Goal: Transaction & Acquisition: Purchase product/service

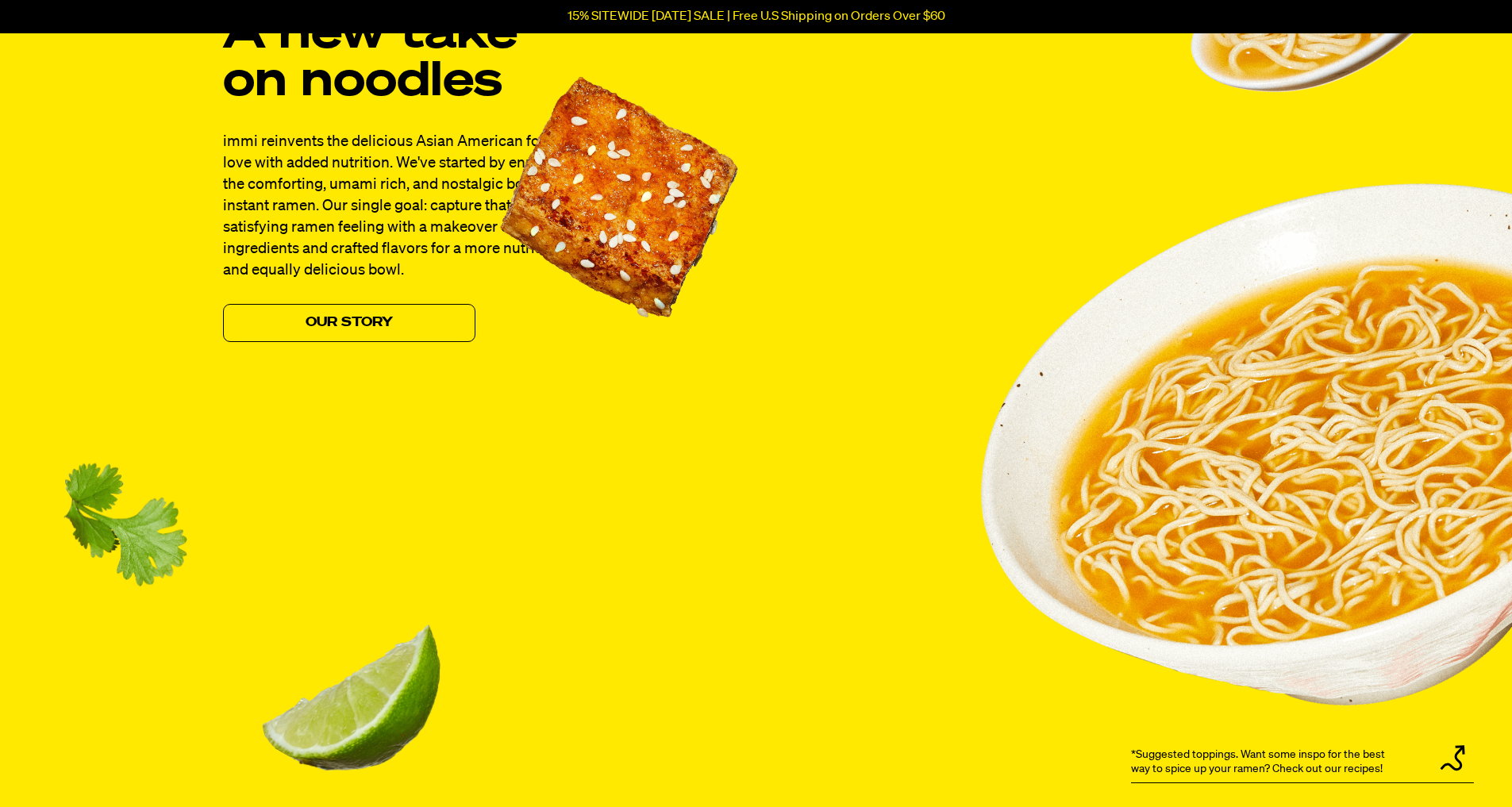
scroll to position [1270, 0]
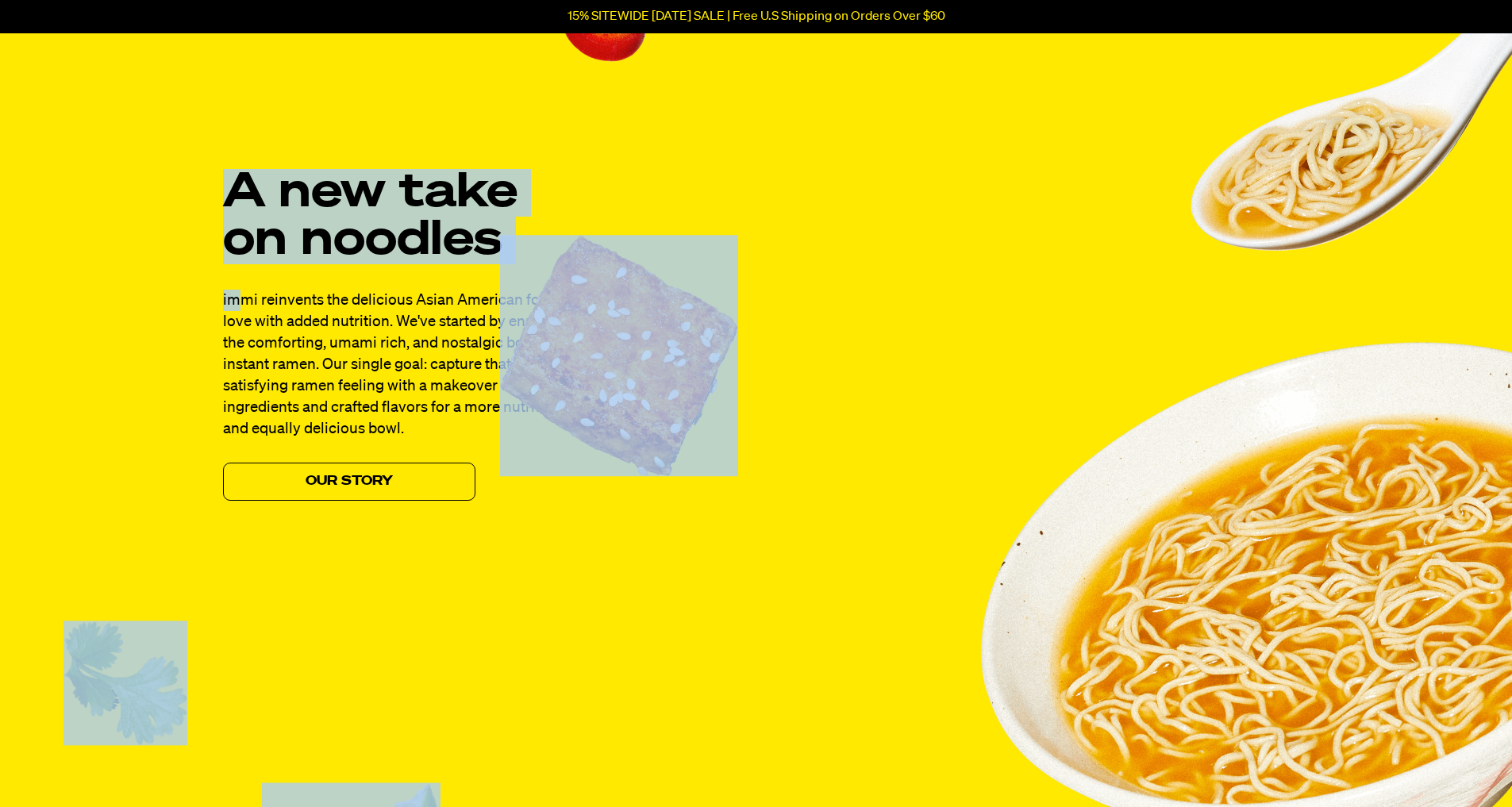
drag, startPoint x: 238, startPoint y: 311, endPoint x: 597, endPoint y: 395, distance: 368.7
click at [597, 395] on div "A new take on noodles immi reinvents the delicious Asian American foods we love…" at bounding box center [756, 484] width 1143 height 999
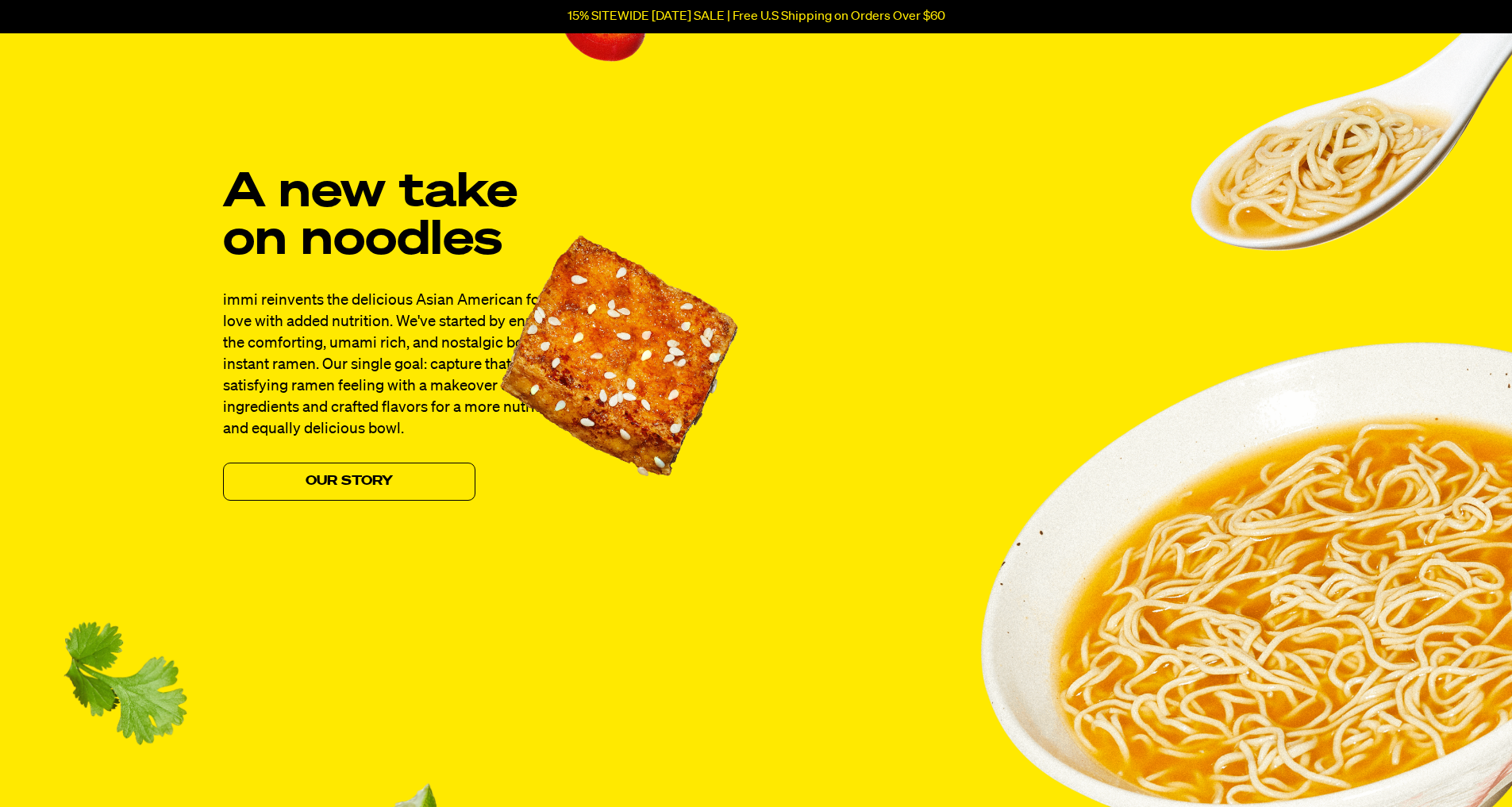
click at [906, 426] on div "A new take on noodles immi reinvents the delicious Asian American foods we love…" at bounding box center [756, 484] width 1143 height 999
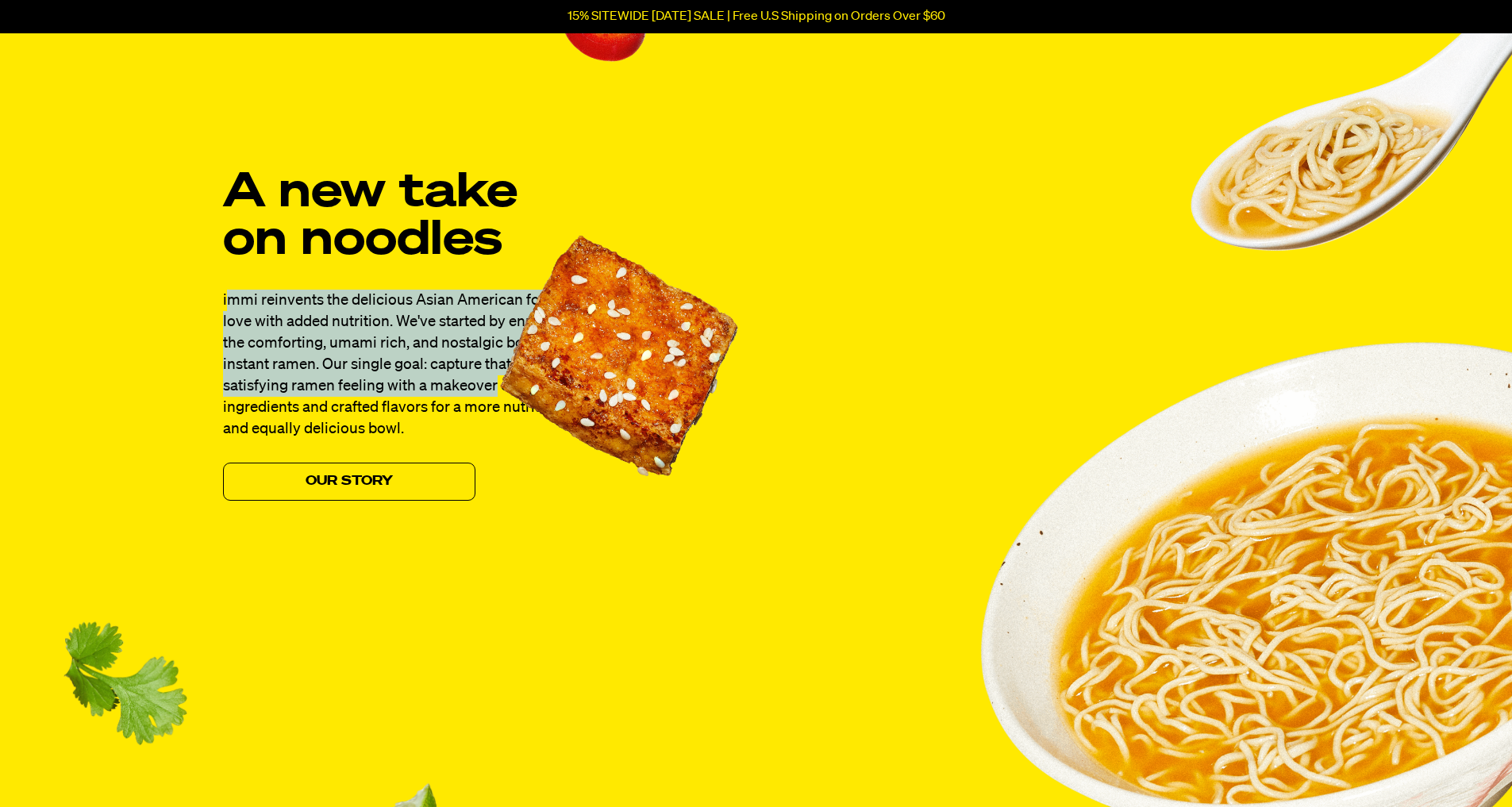
drag, startPoint x: 429, startPoint y: 366, endPoint x: 495, endPoint y: 383, distance: 68.2
click at [495, 383] on p "immi reinvents the delicious Asian American foods we love with added nutrition.…" at bounding box center [407, 364] width 368 height 150
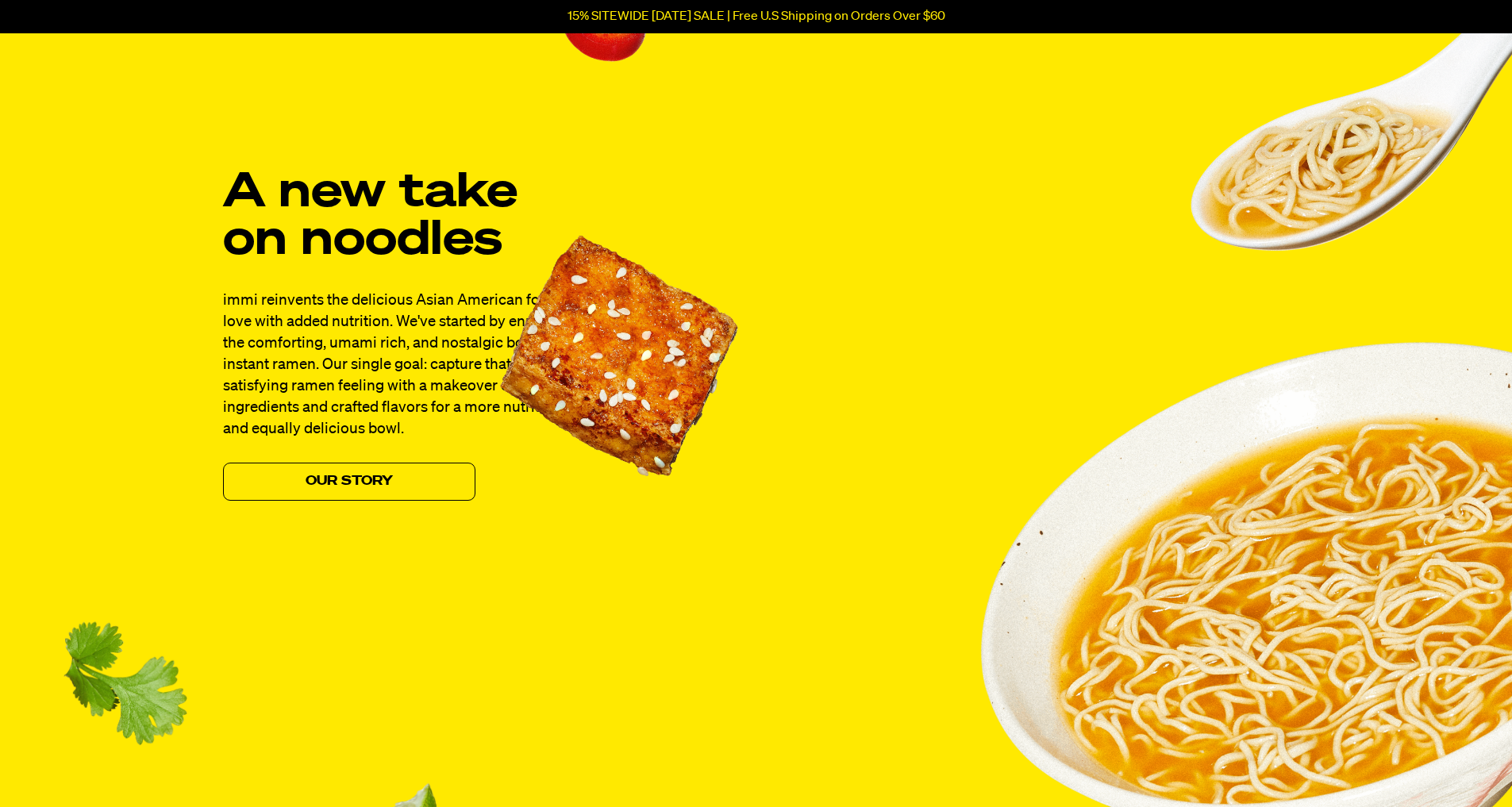
click at [703, 535] on div "A new take on noodles immi reinvents the delicious Asian American foods we love…" at bounding box center [756, 484] width 1143 height 999
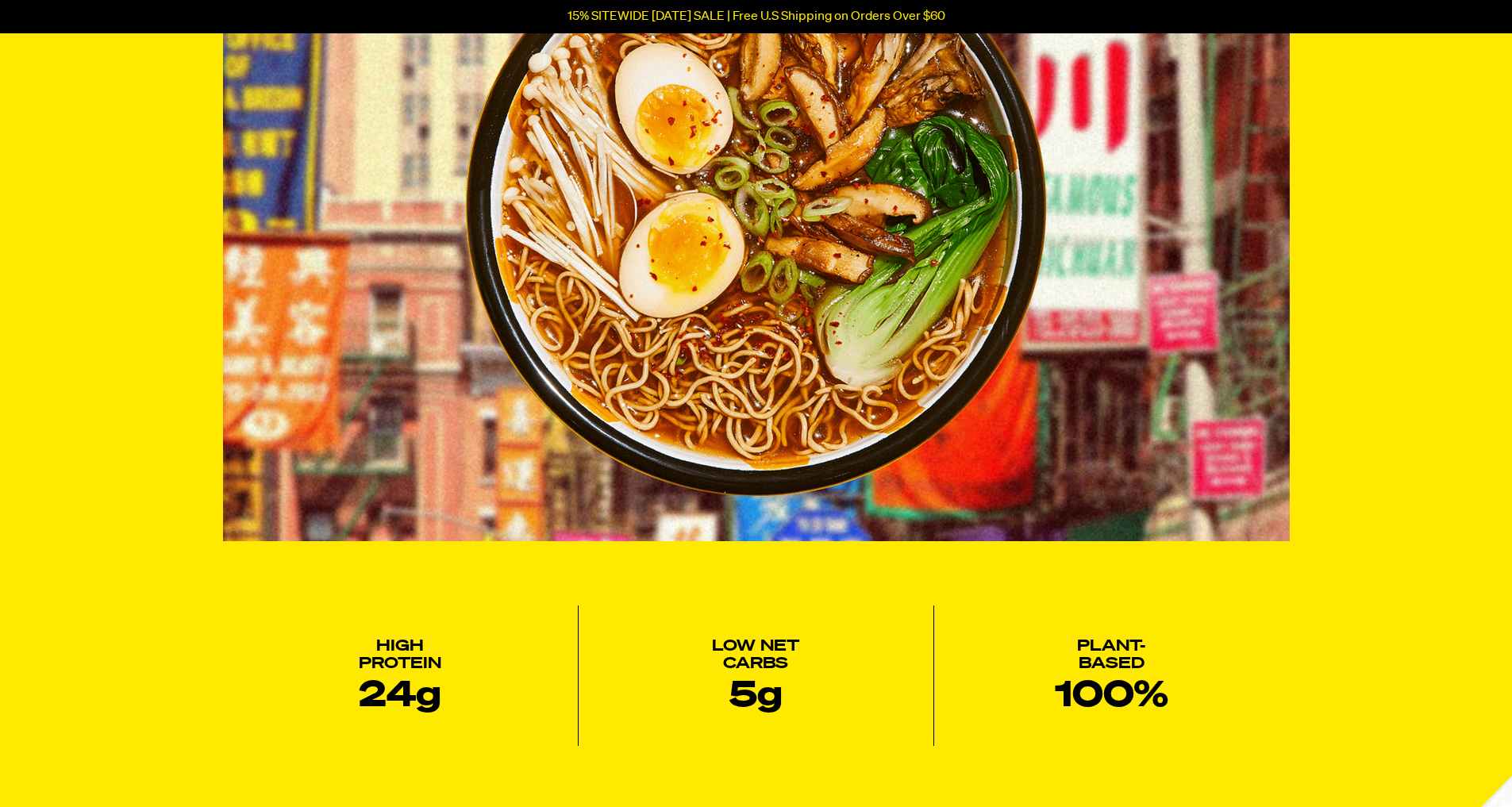
scroll to position [0, 0]
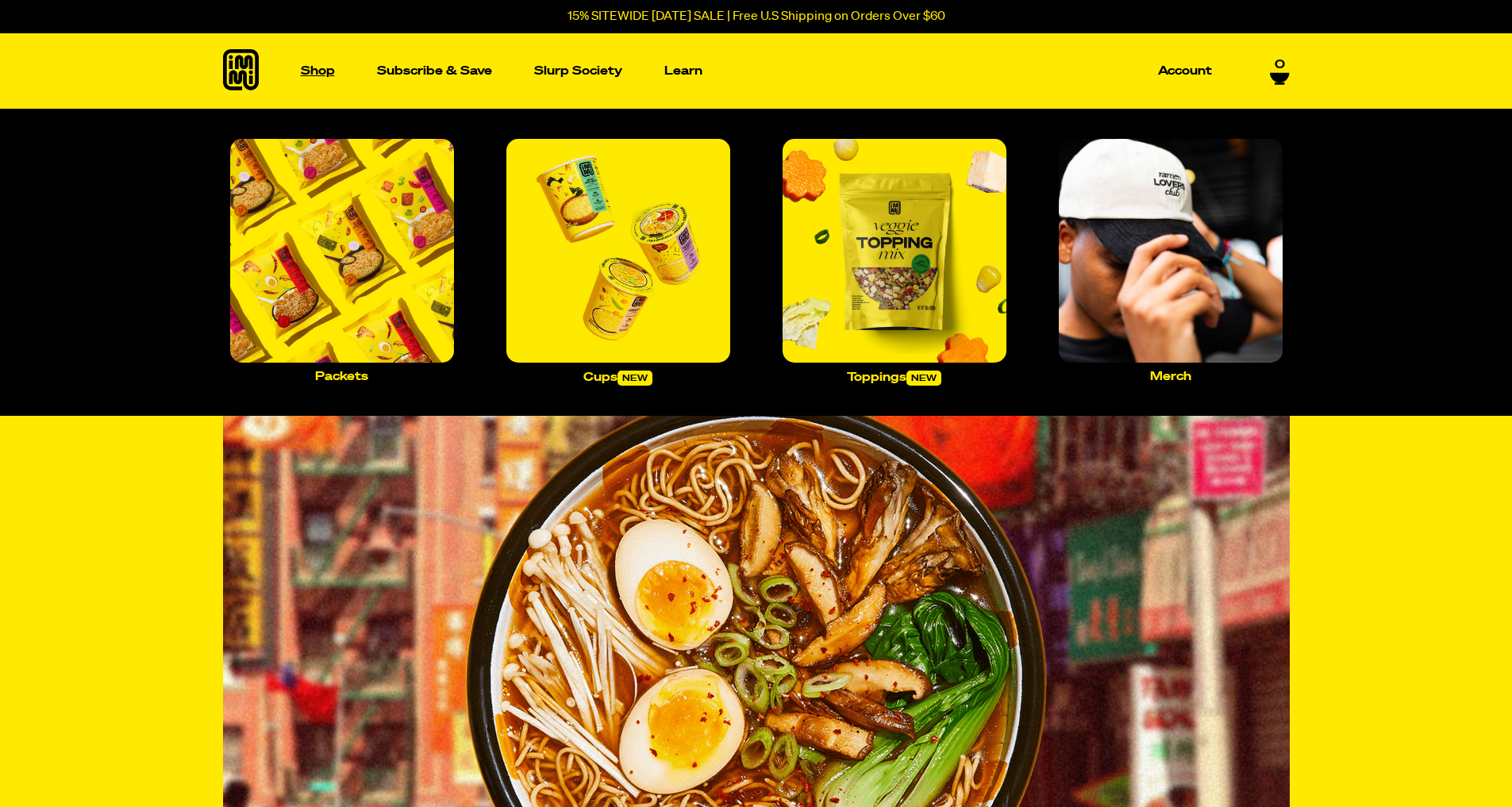
click at [313, 75] on p "Shop" at bounding box center [318, 70] width 34 height 12
click at [332, 337] on img "Main navigation" at bounding box center [341, 251] width 224 height 224
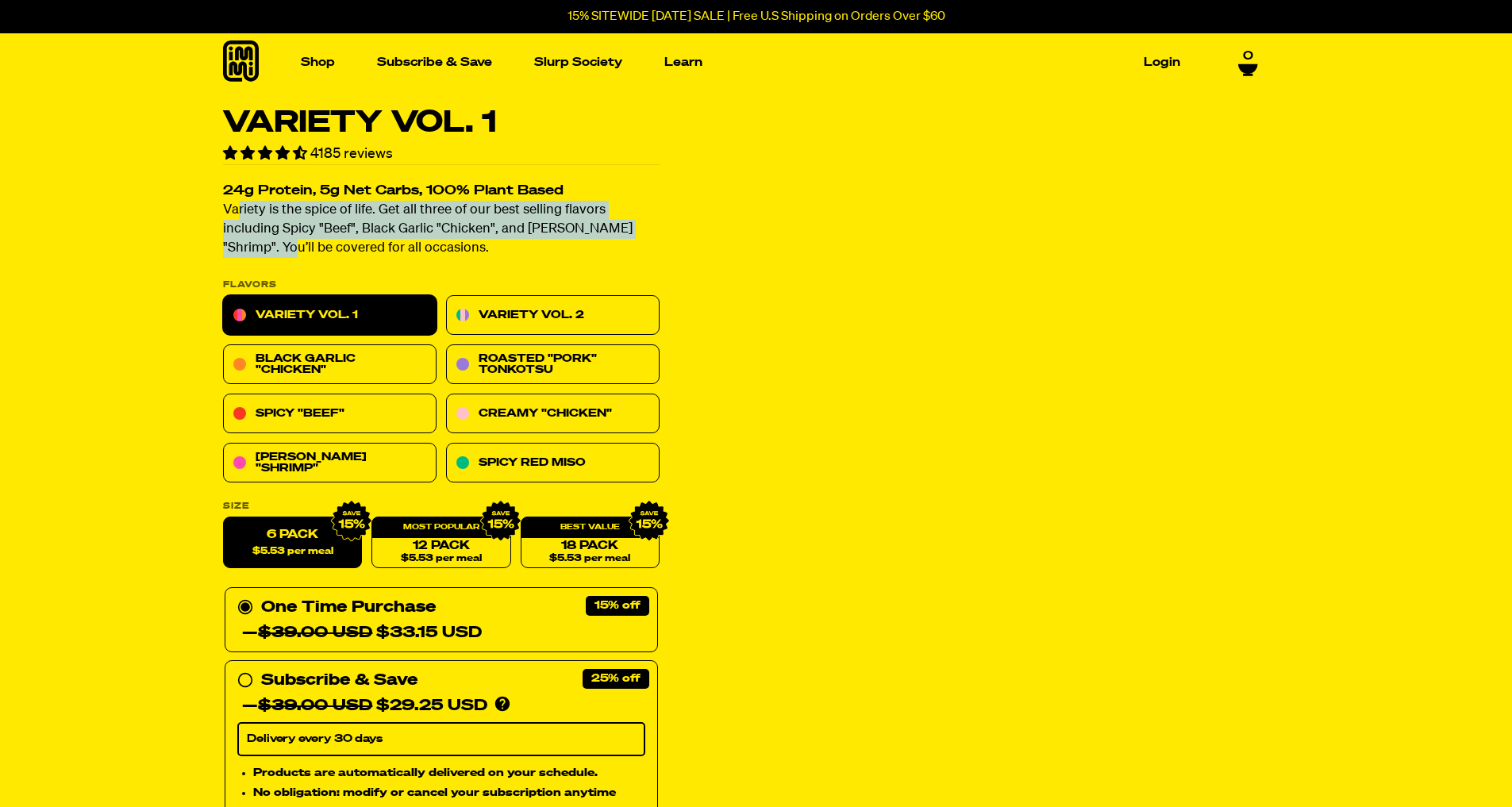
drag, startPoint x: 242, startPoint y: 204, endPoint x: 620, endPoint y: 236, distance: 379.4
click at [620, 236] on p "Variety is the spice of life. Get all three of our best selling flavors includi…" at bounding box center [441, 230] width 437 height 58
click at [619, 235] on p "Variety is the spice of life. Get all three of our best selling flavors includi…" at bounding box center [441, 230] width 437 height 58
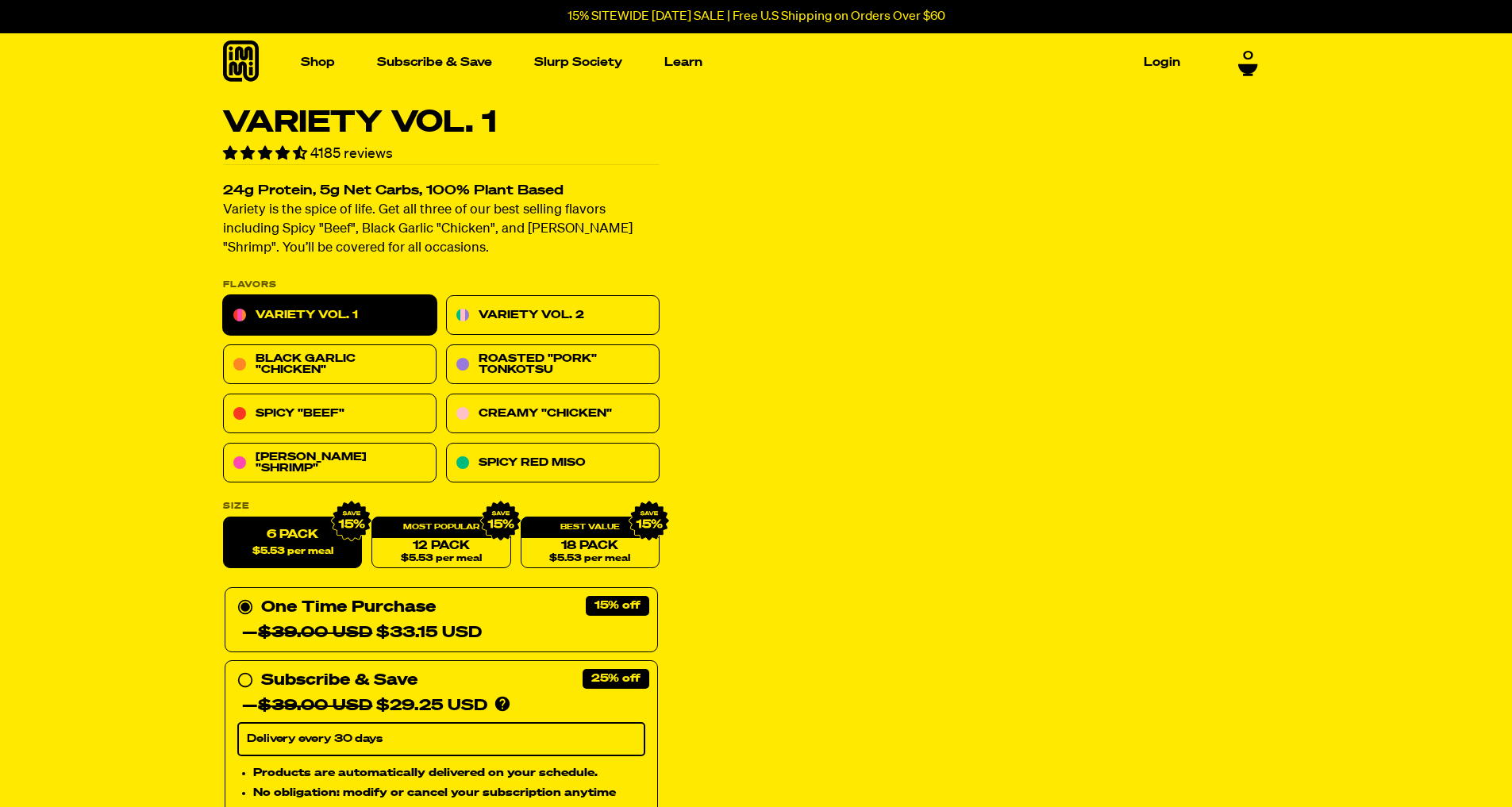
scroll to position [79, 0]
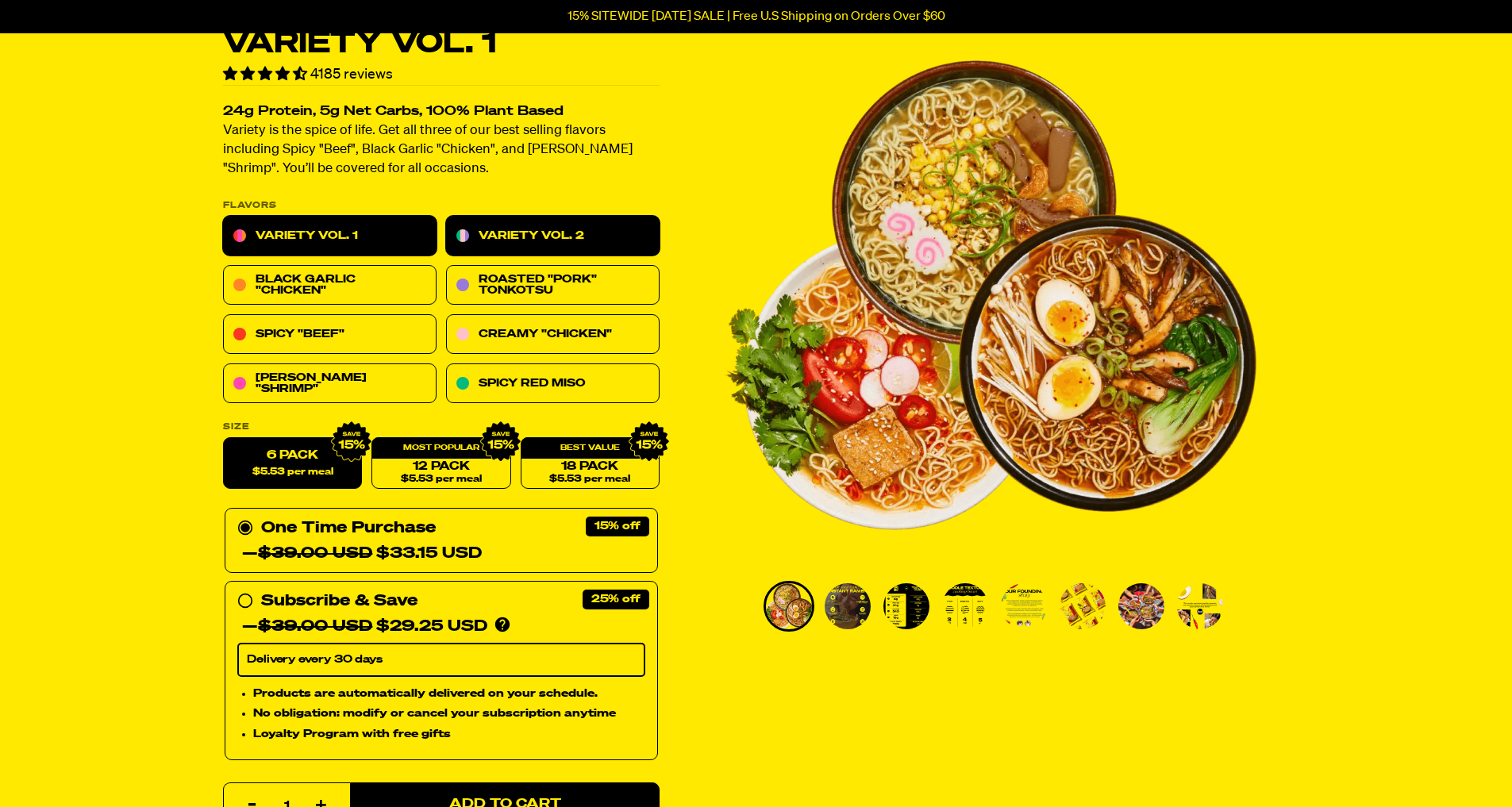
click at [498, 244] on link "Variety Vol. 2" at bounding box center [553, 236] width 214 height 40
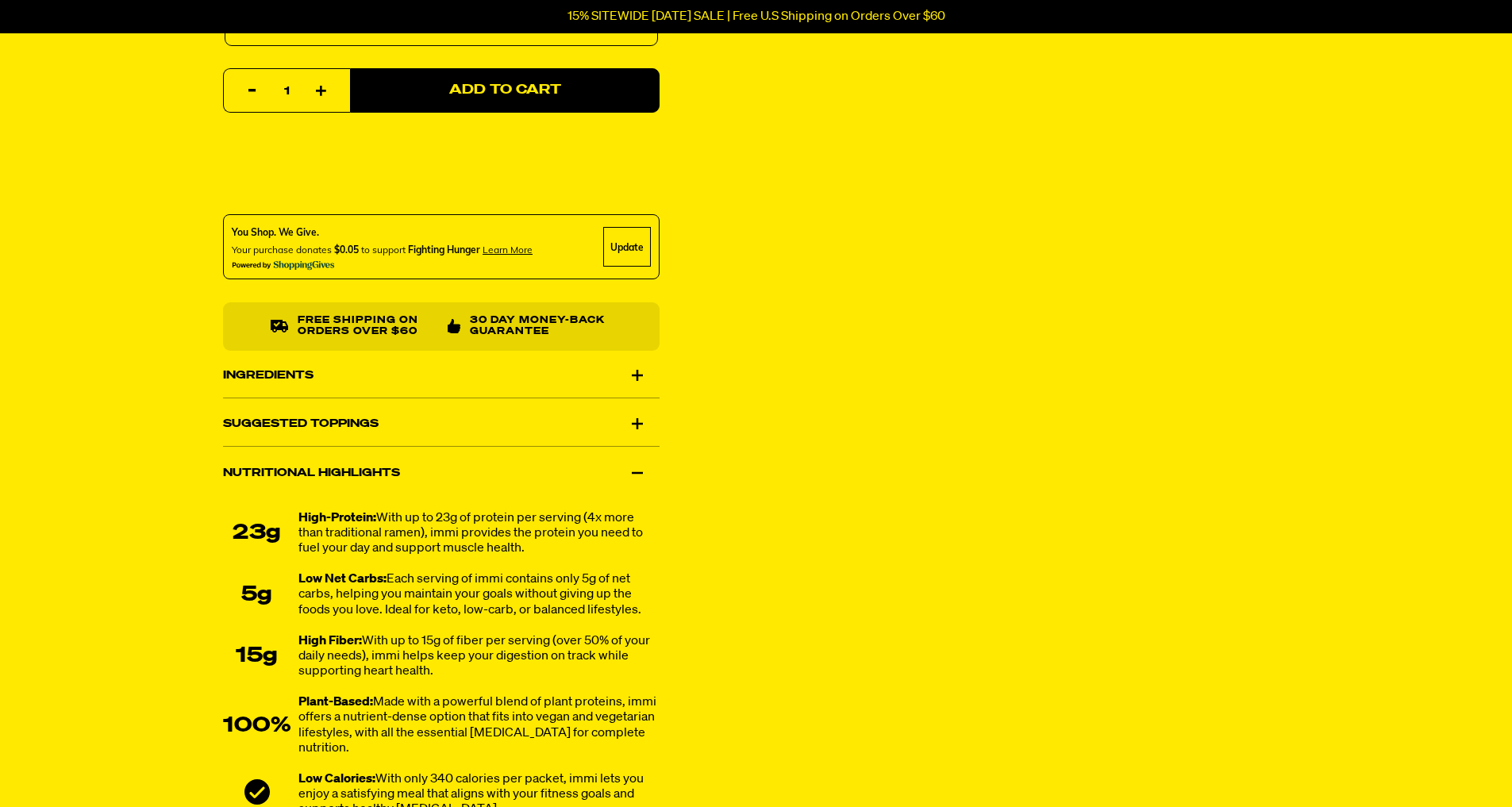
scroll to position [953, 0]
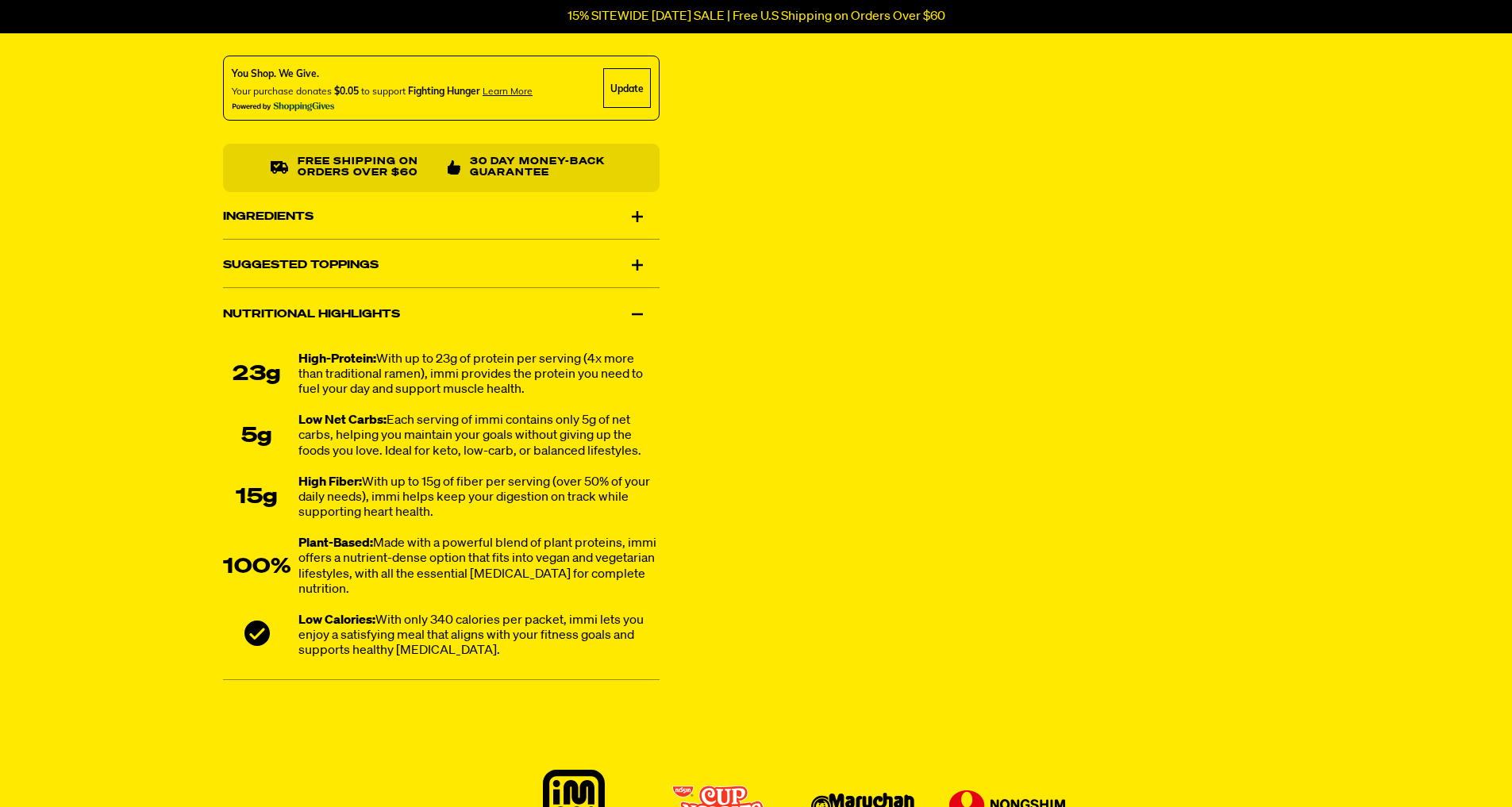
click at [636, 213] on div "Ingredients" at bounding box center [441, 216] width 437 height 44
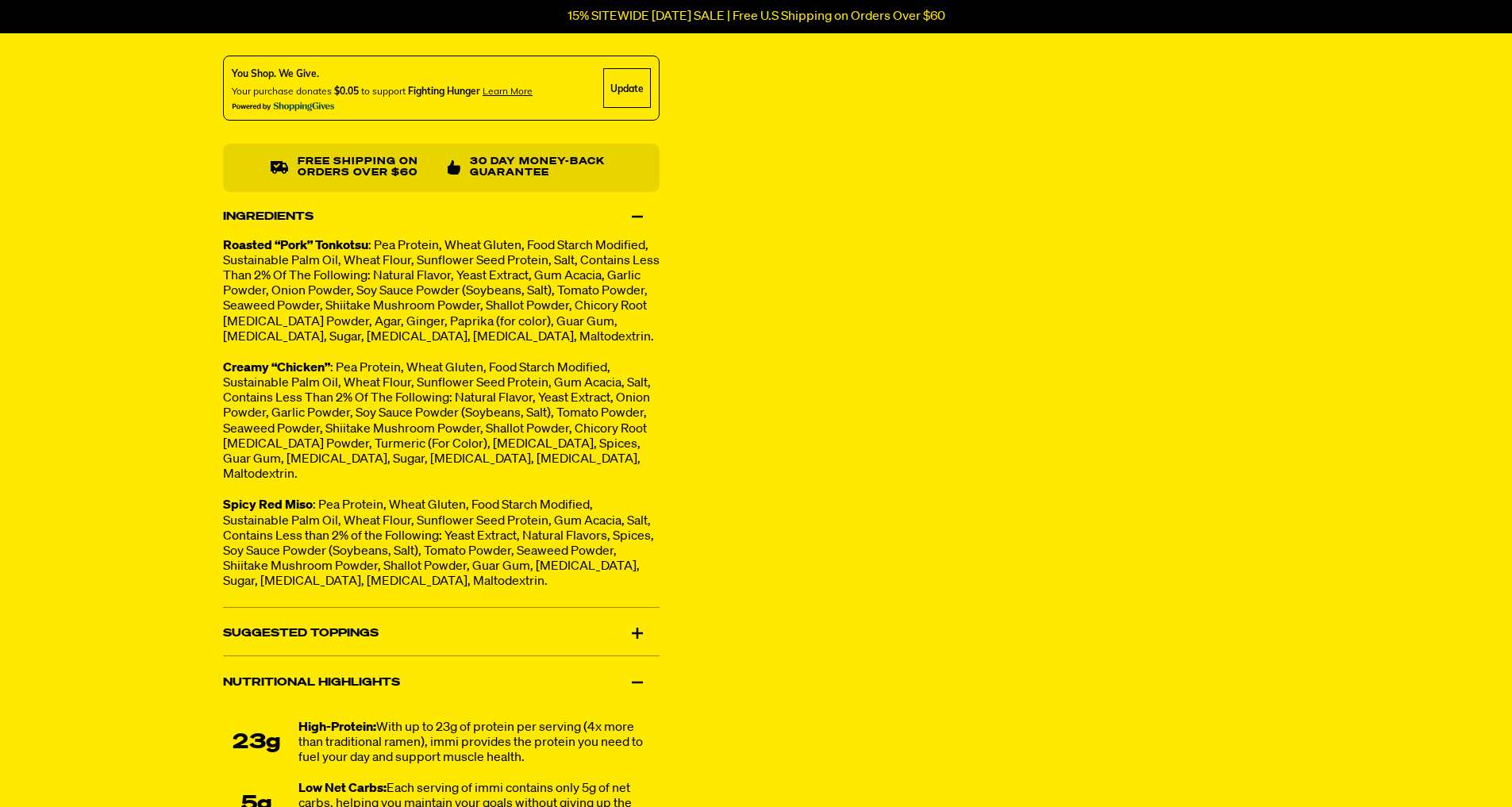
click at [636, 213] on div "Ingredients" at bounding box center [441, 216] width 437 height 44
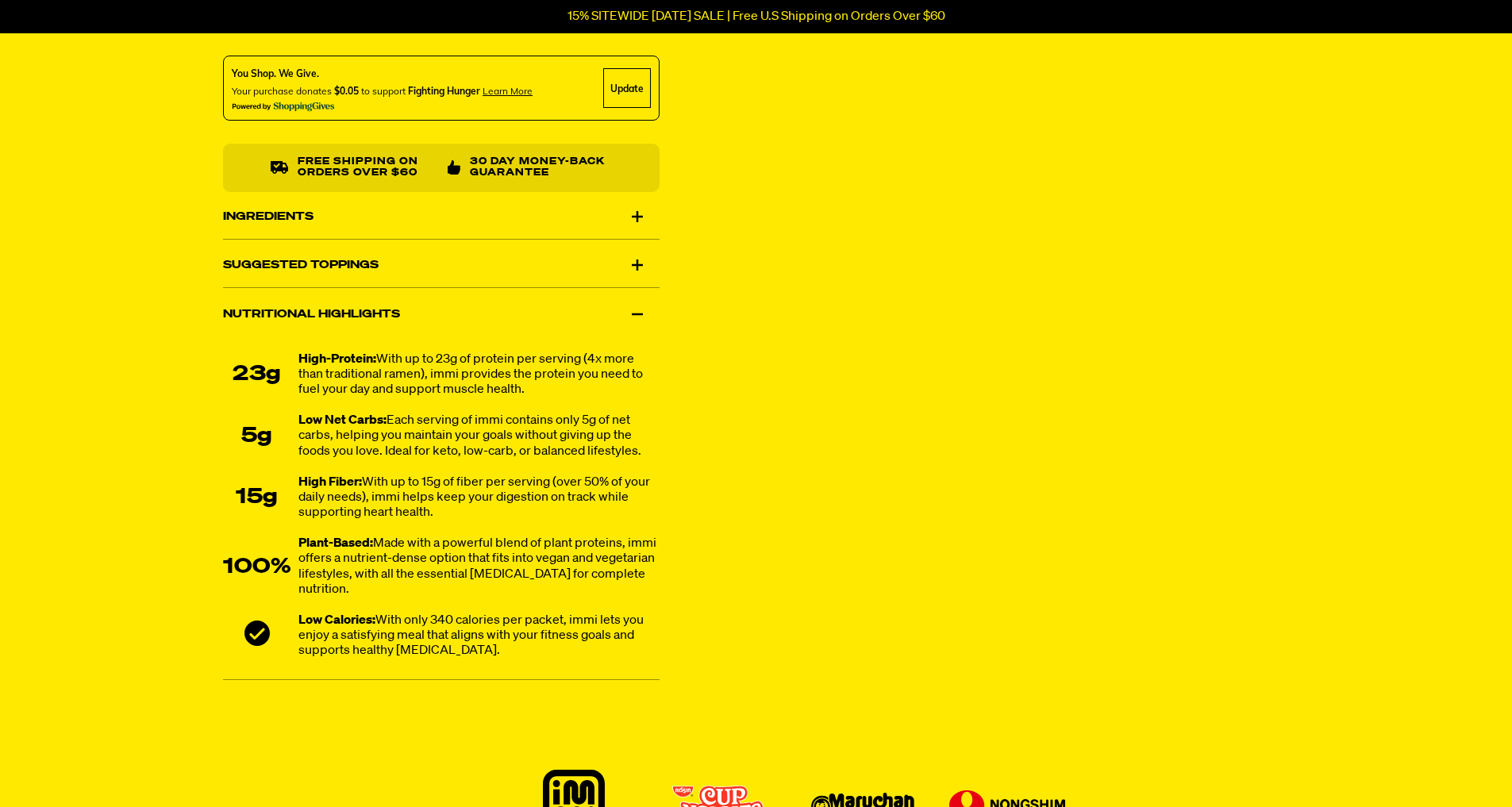
click at [635, 269] on div "Suggested Toppings" at bounding box center [441, 264] width 437 height 44
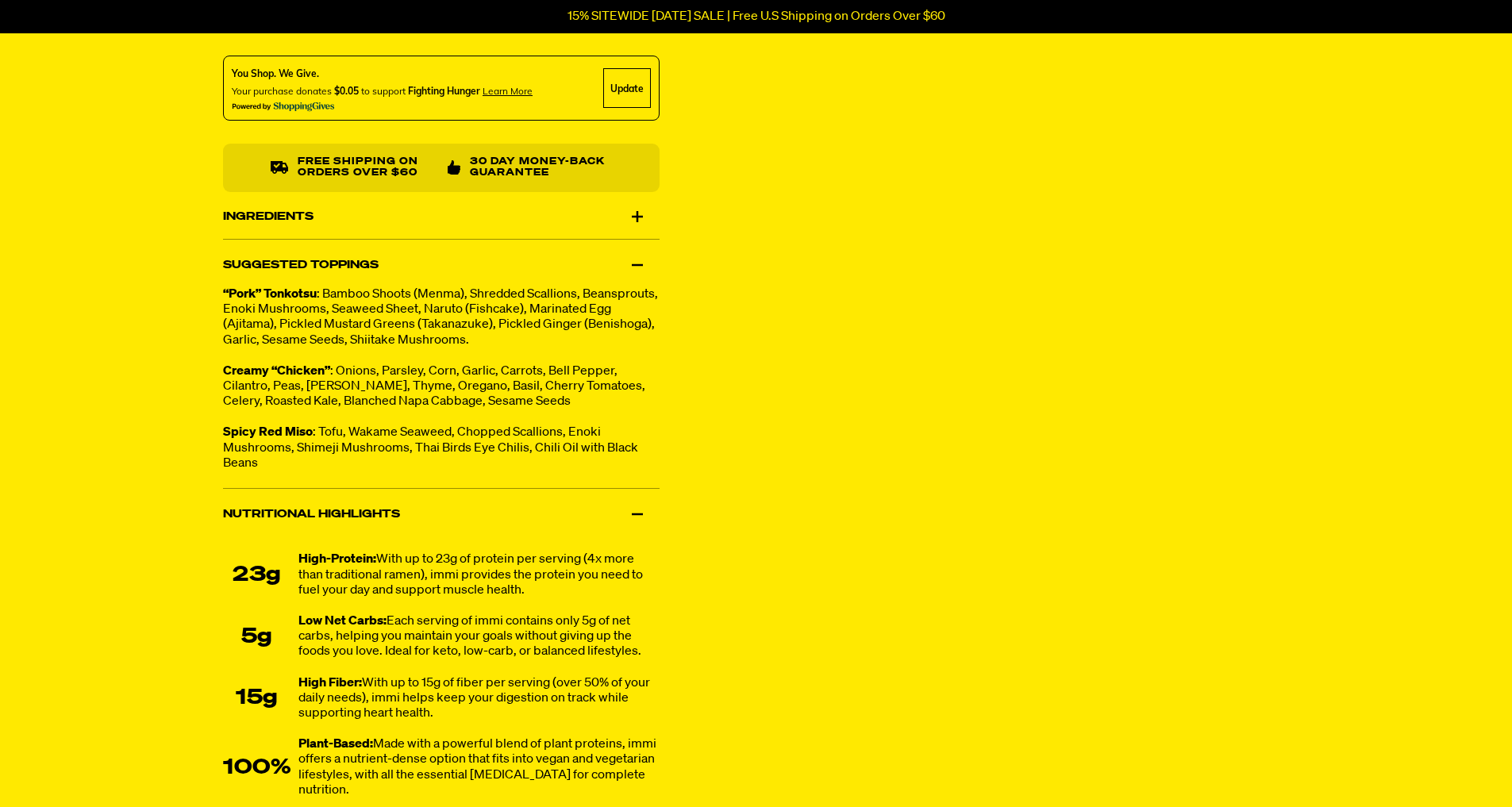
click at [635, 269] on div "Suggested Toppings" at bounding box center [441, 264] width 437 height 44
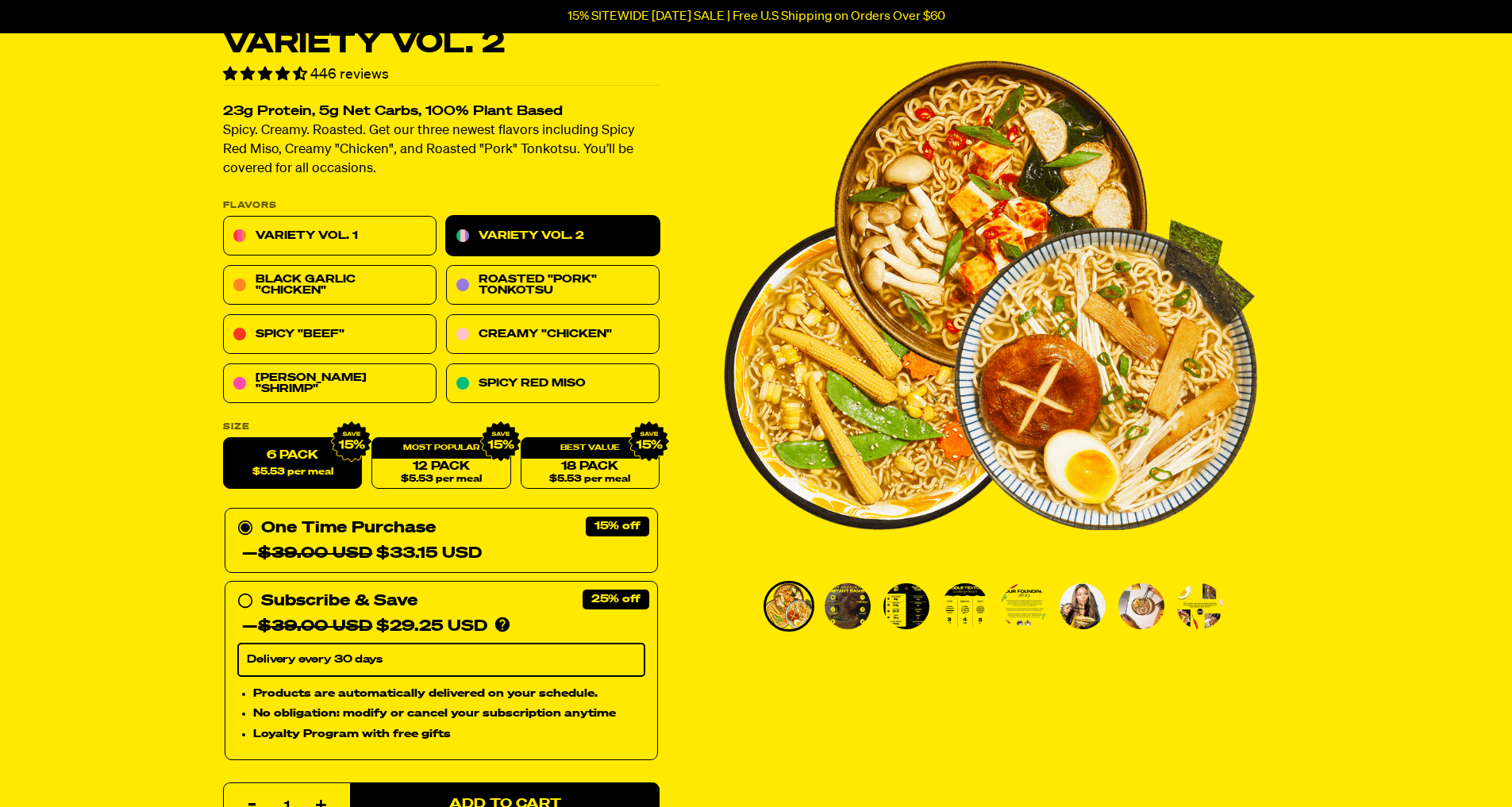
scroll to position [0, 0]
